Goal: Find specific page/section: Find specific page/section

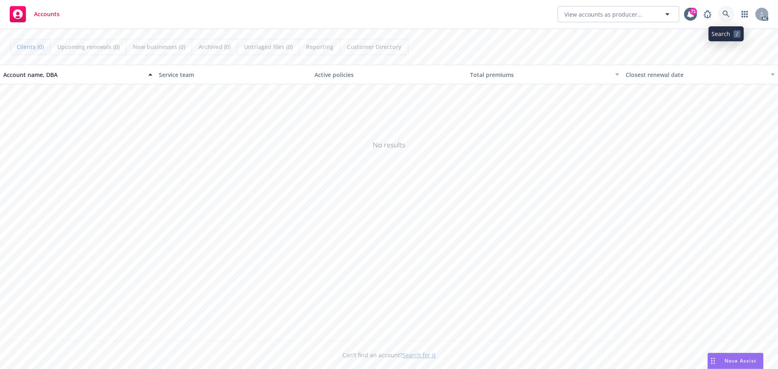
click at [726, 13] on icon at bounding box center [726, 14] width 7 height 7
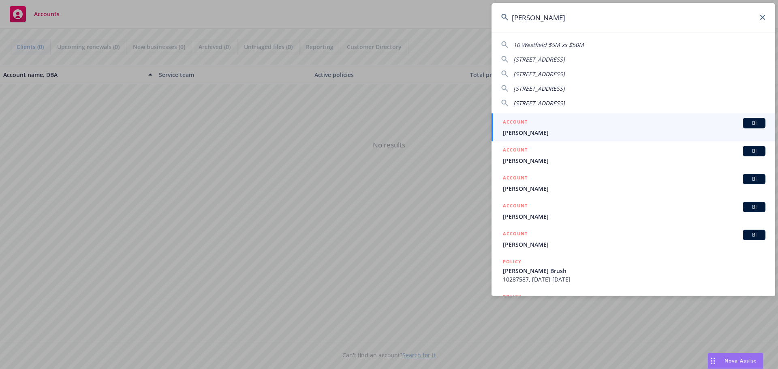
click at [539, 9] on input "[PERSON_NAME]" at bounding box center [634, 17] width 284 height 29
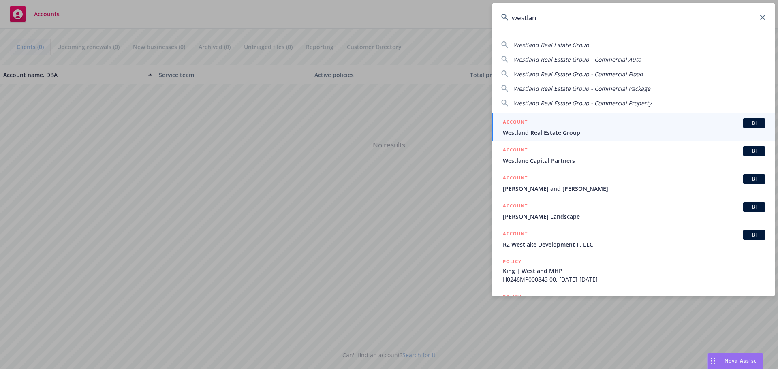
type input "westlan"
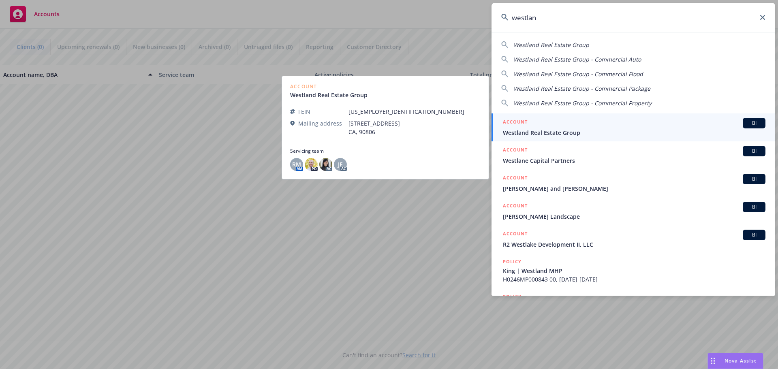
click at [532, 132] on span "Westland Real Estate Group" at bounding box center [634, 132] width 263 height 9
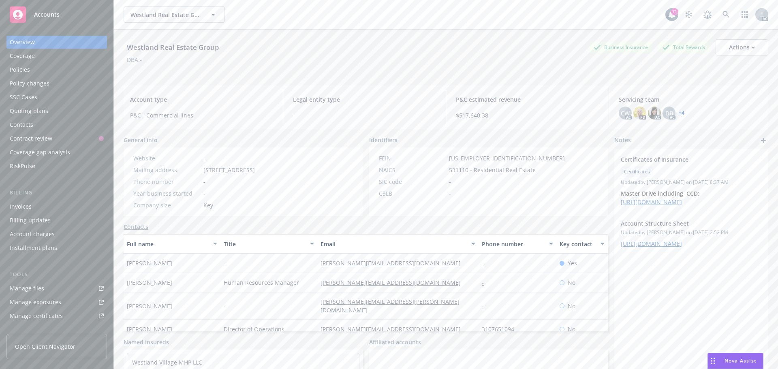
click at [679, 111] on link "+ 4" at bounding box center [682, 113] width 6 height 5
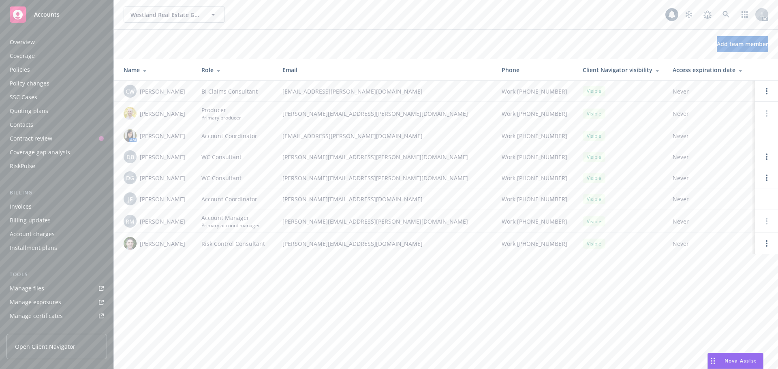
click at [16, 66] on div "Policies" at bounding box center [20, 69] width 20 height 13
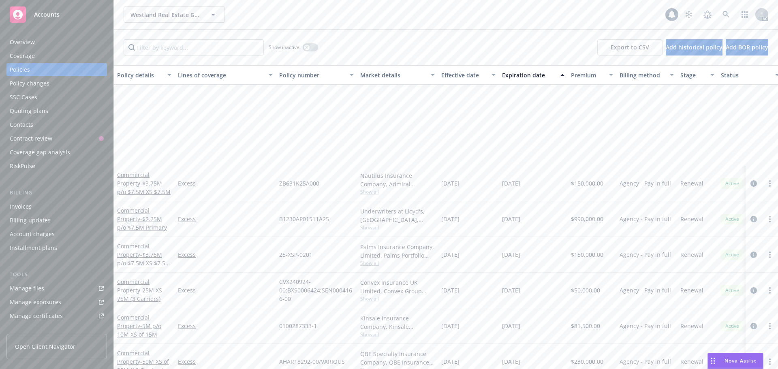
scroll to position [284, 0]
